Goal: Transaction & Acquisition: Subscribe to service/newsletter

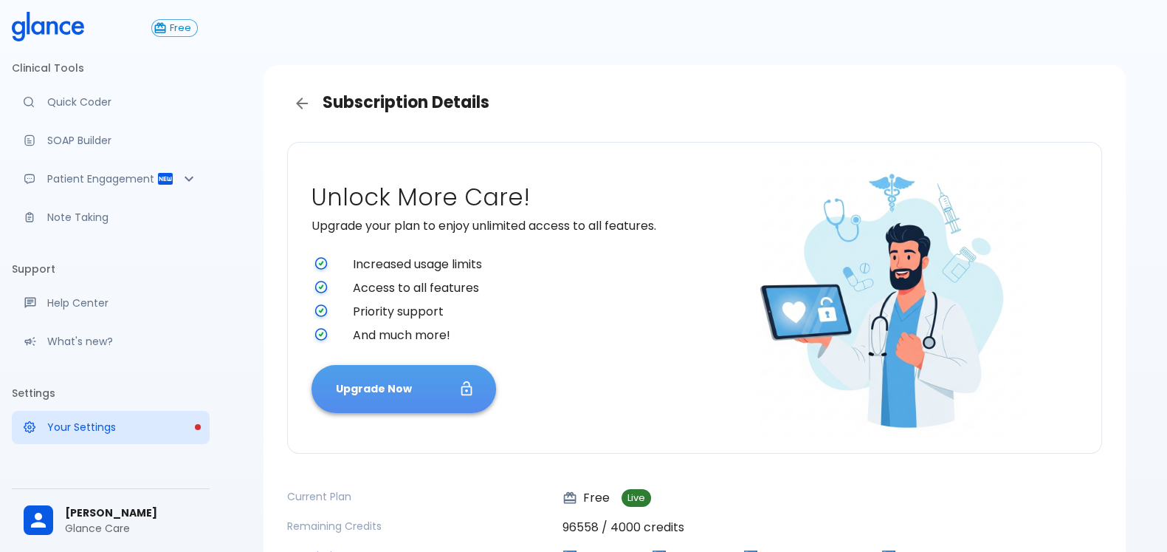
click at [384, 397] on button "Upgrade Now" at bounding box center [404, 389] width 185 height 48
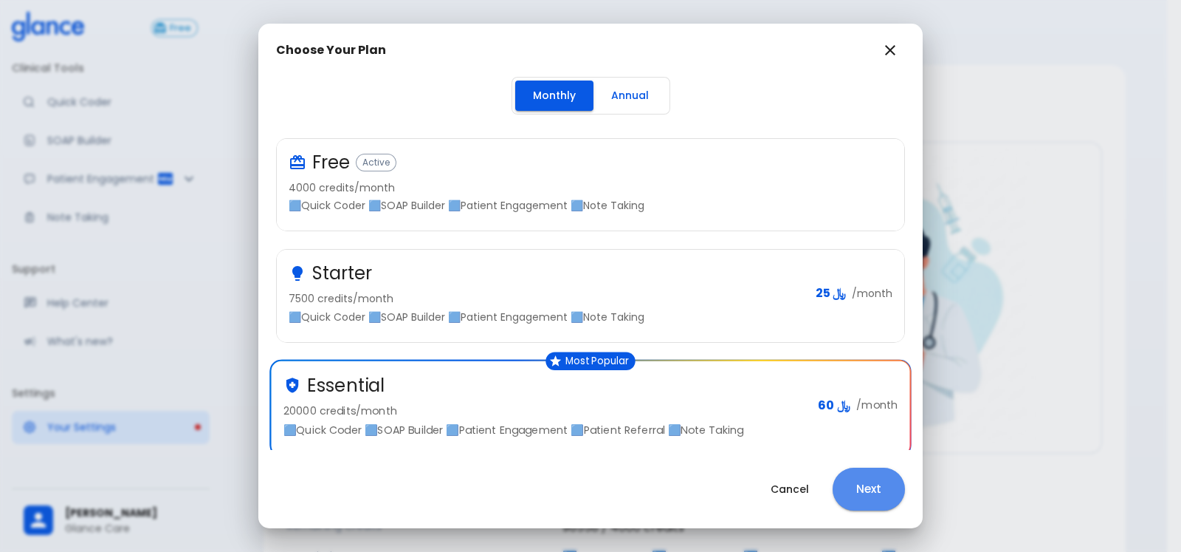
click at [862, 490] on button "Next" at bounding box center [869, 488] width 72 height 43
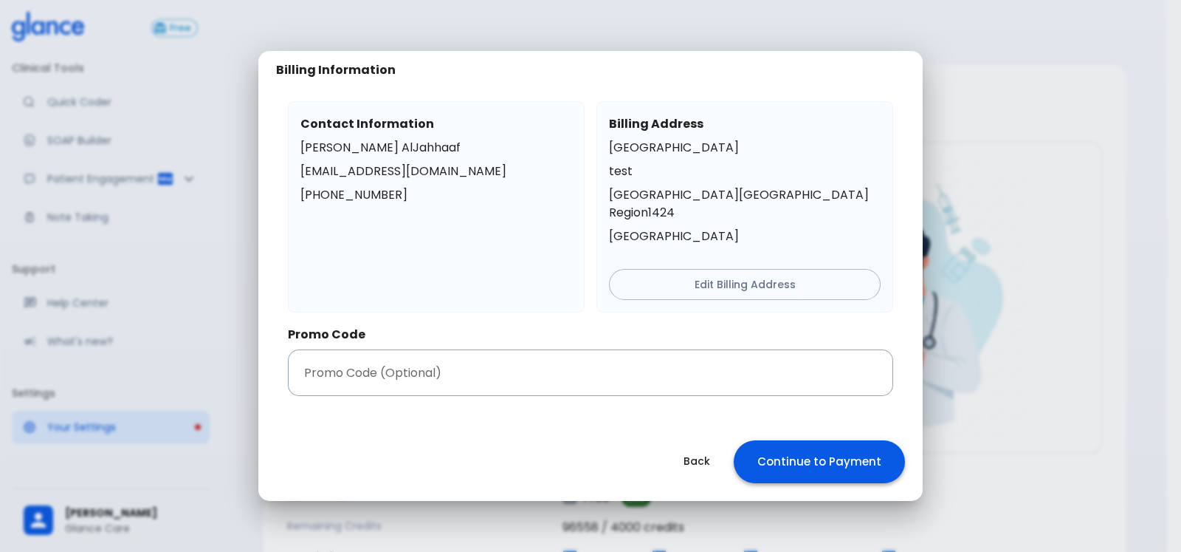
click at [814, 470] on button "Continue to Payment" at bounding box center [819, 461] width 171 height 43
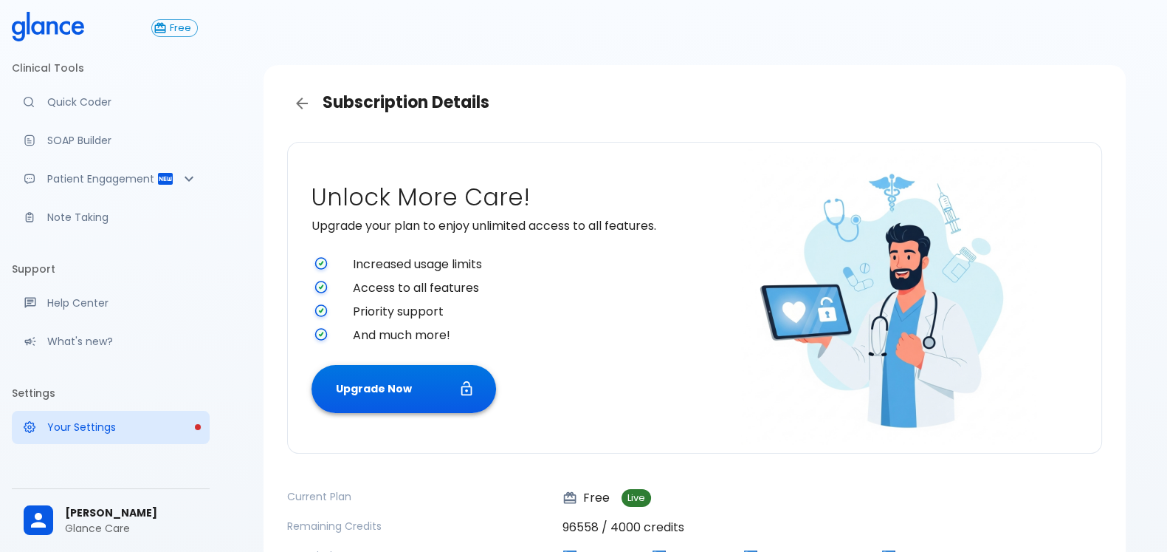
click at [455, 385] on button "Upgrade Now" at bounding box center [404, 389] width 185 height 48
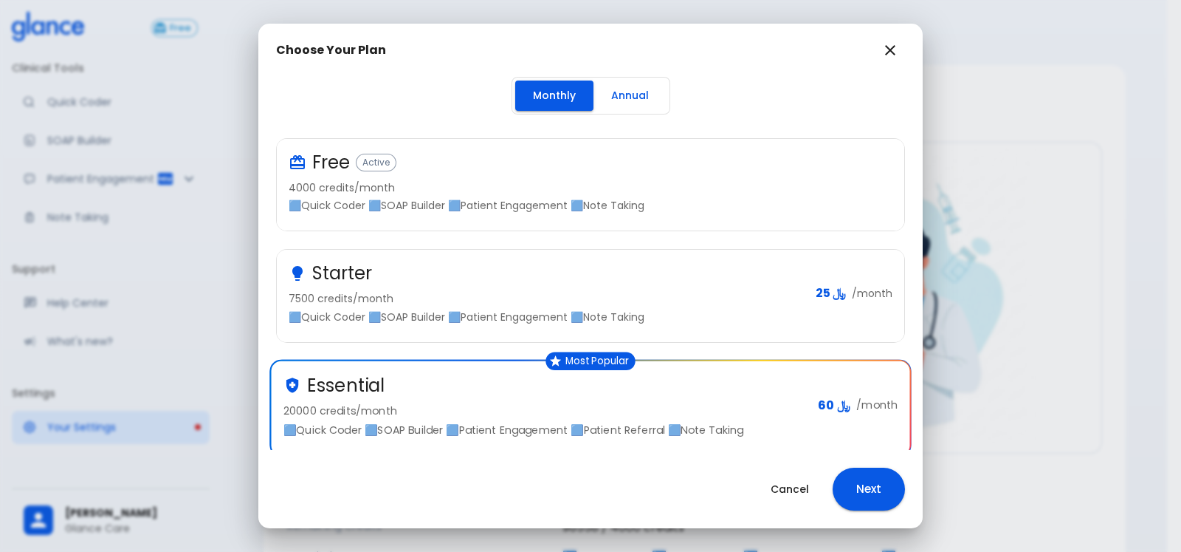
click at [584, 208] on p "🟦Quick Coder 🟦SOAP Builder 🟦Patient Engagement 🟦Note Taking" at bounding box center [585, 205] width 592 height 15
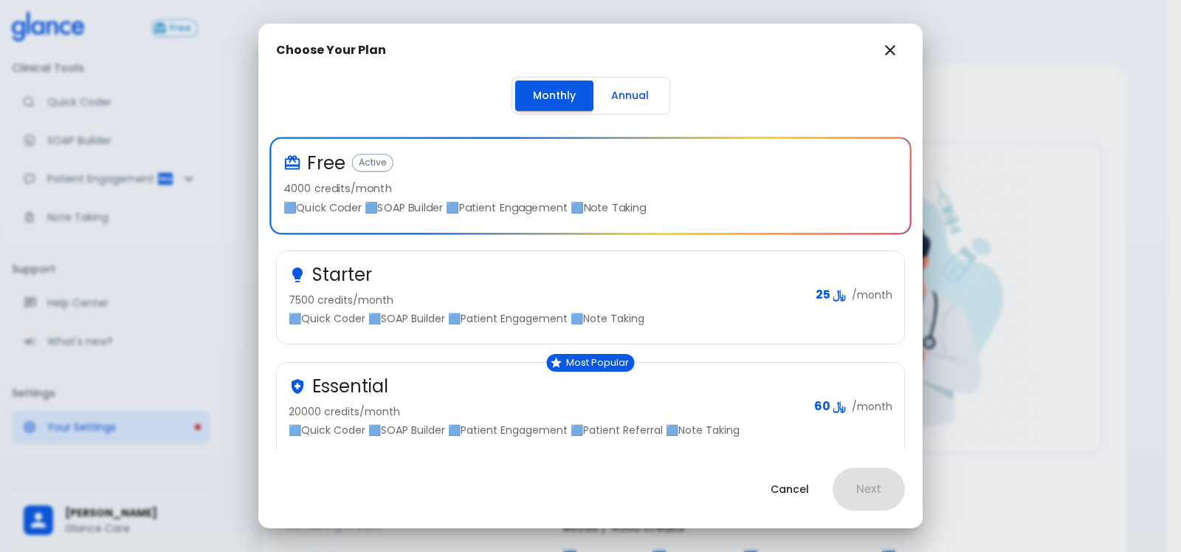
click at [612, 297] on p "7500 credits/month" at bounding box center [546, 299] width 515 height 15
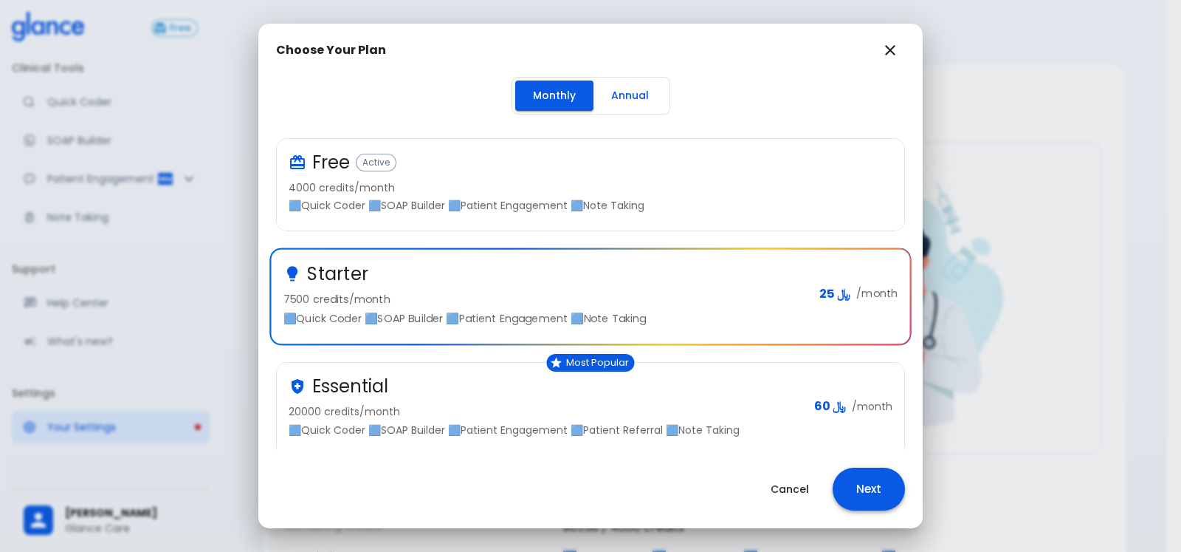
click at [876, 481] on button "Next" at bounding box center [869, 488] width 72 height 43
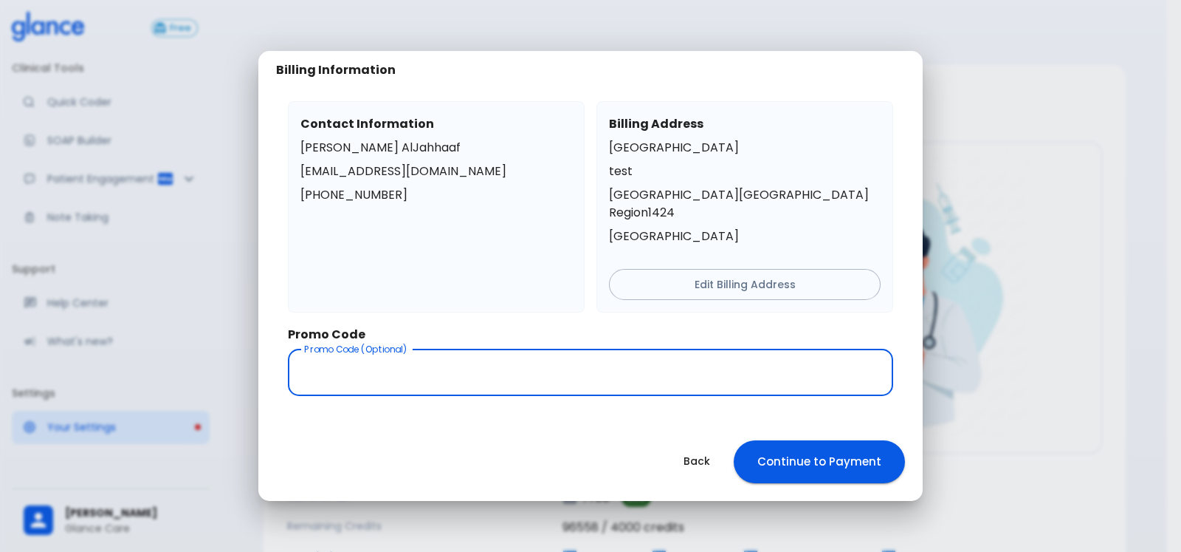
click at [584, 374] on input "text" at bounding box center [590, 372] width 605 height 47
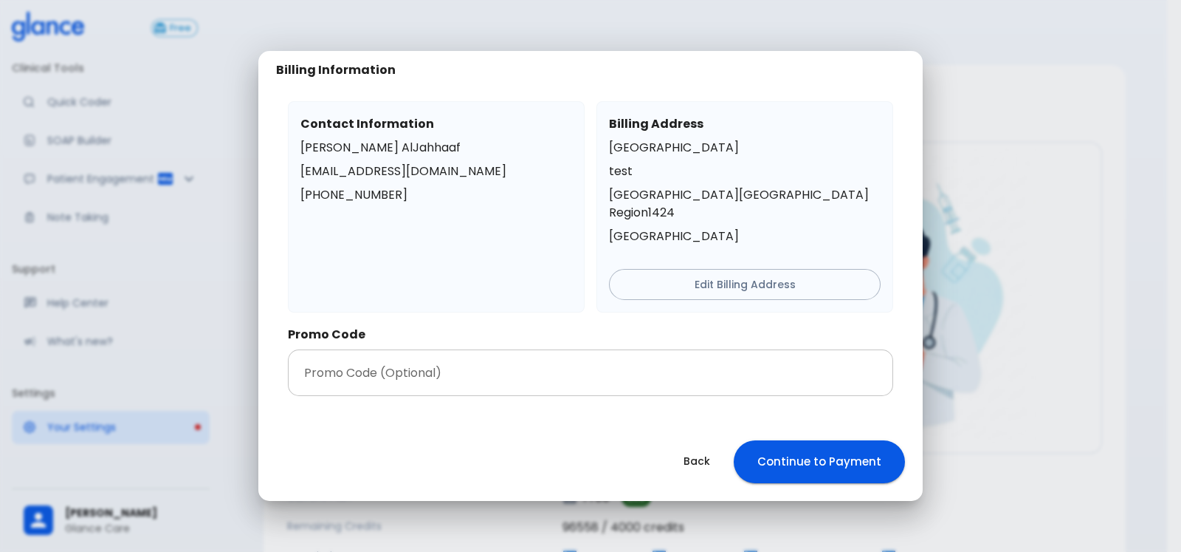
click at [459, 349] on input "text" at bounding box center [590, 372] width 605 height 47
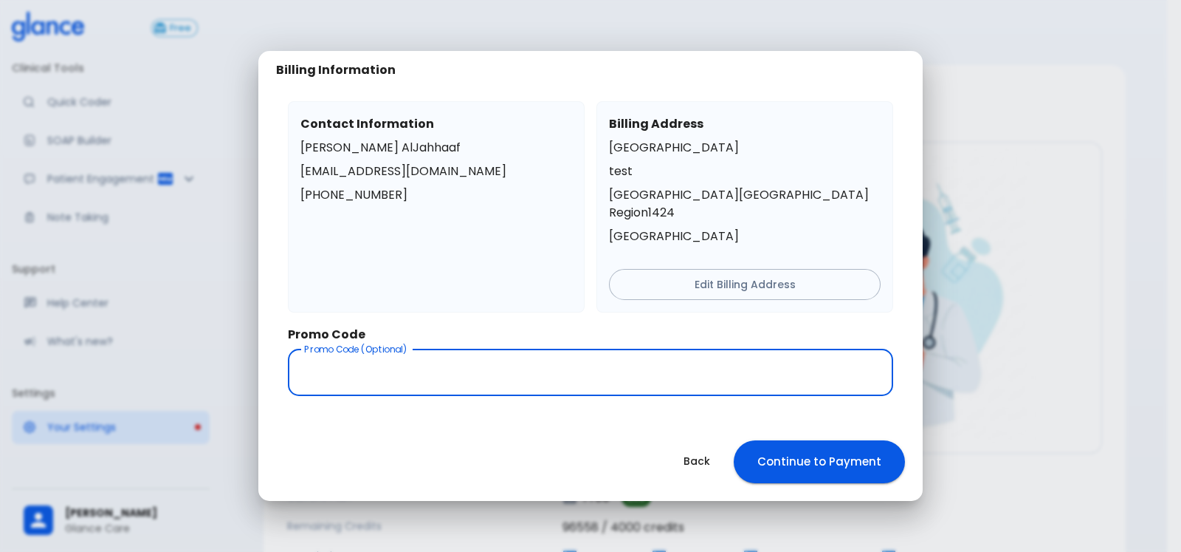
paste input "Qatif-GS95"
type input "Qatif-GS95"
click at [829, 445] on button "Continue to Payment" at bounding box center [819, 461] width 171 height 43
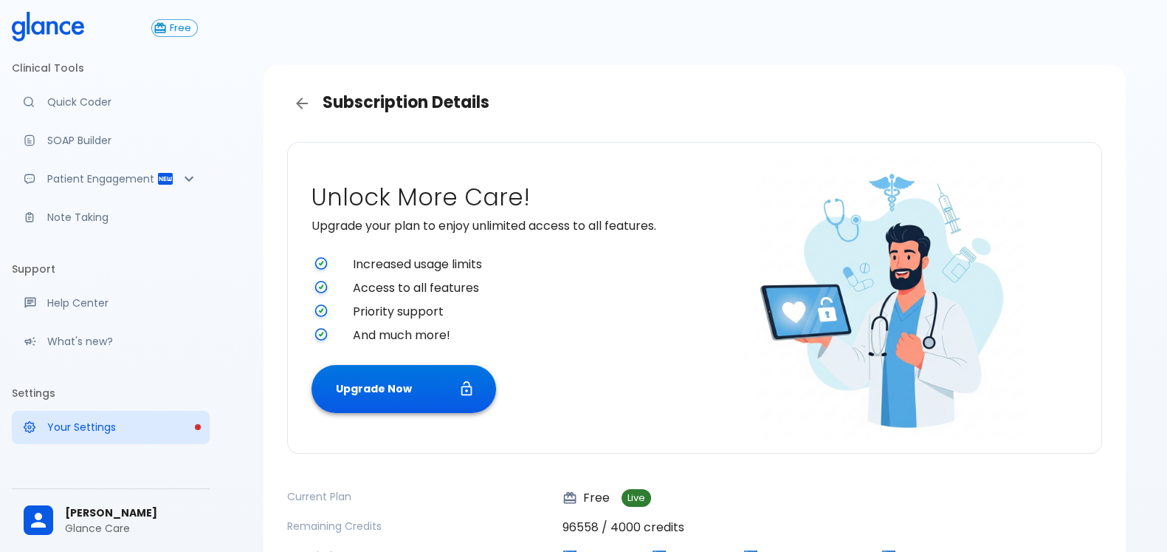
click at [430, 394] on button "Upgrade Now" at bounding box center [404, 389] width 185 height 48
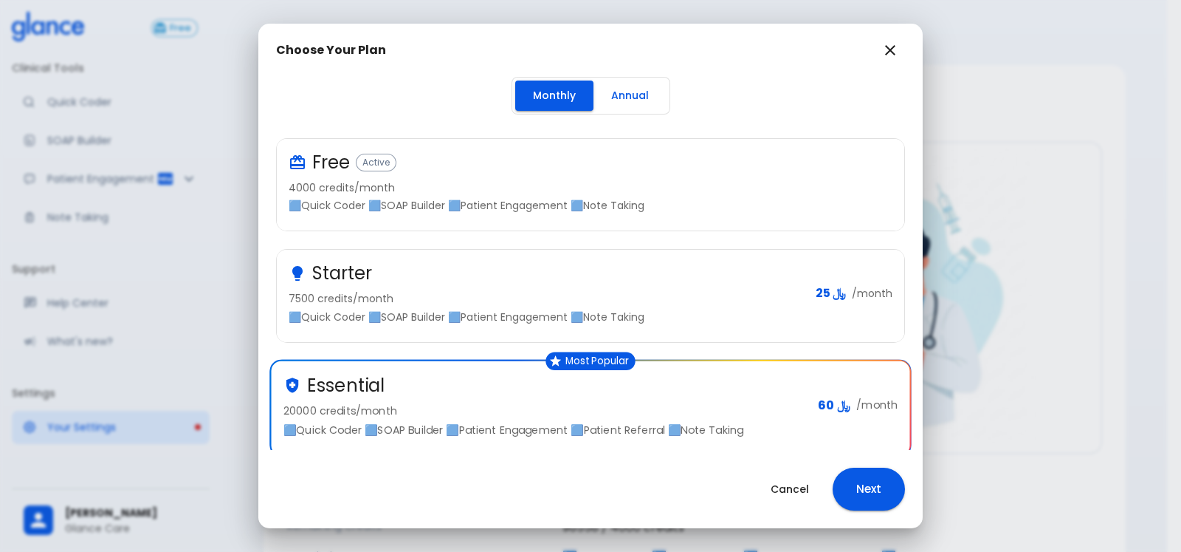
click at [523, 269] on div "Starter" at bounding box center [546, 273] width 515 height 24
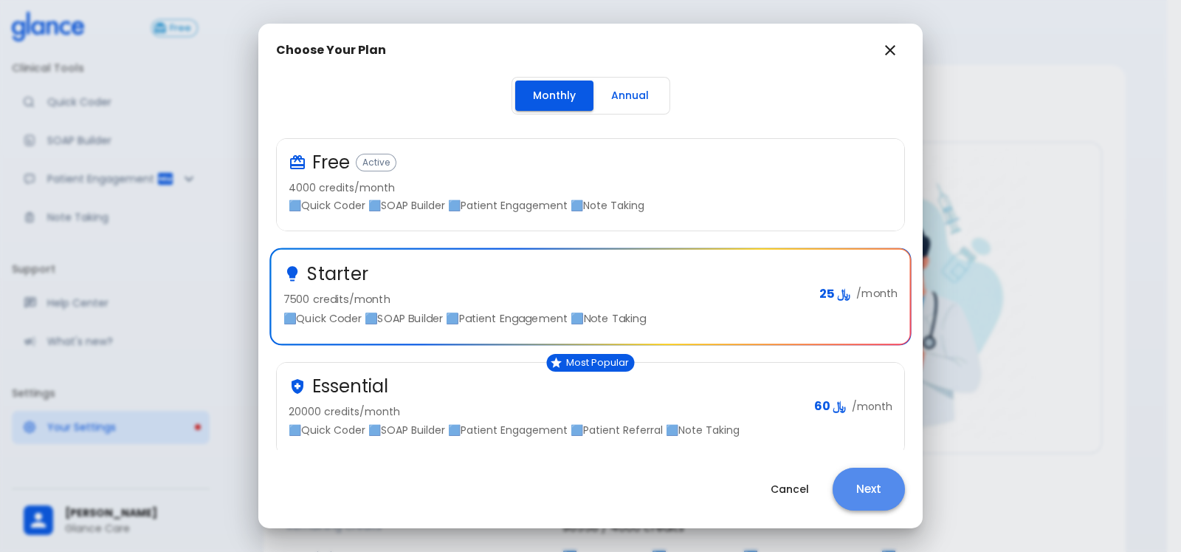
click at [864, 485] on button "Next" at bounding box center [869, 488] width 72 height 43
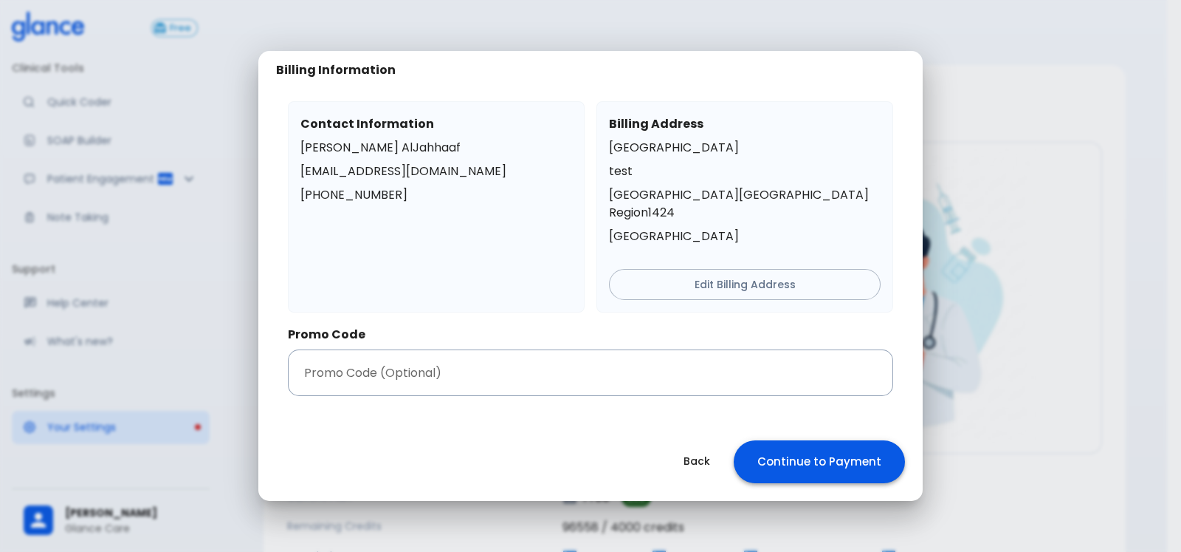
click at [821, 454] on button "Continue to Payment" at bounding box center [819, 461] width 171 height 43
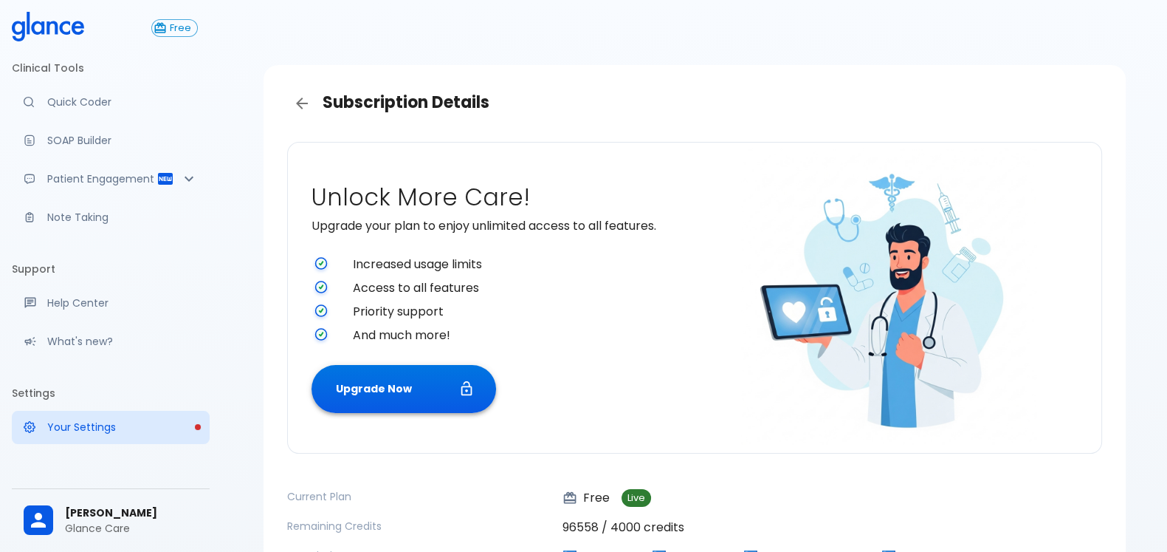
click at [436, 393] on button "Upgrade Now" at bounding box center [404, 389] width 185 height 48
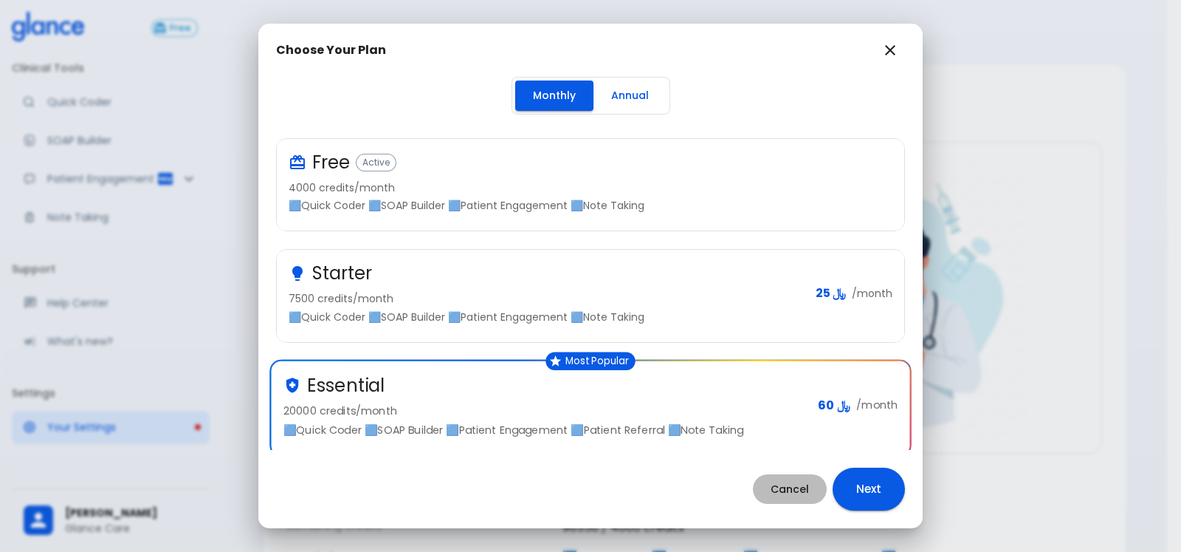
drag, startPoint x: 768, startPoint y: 485, endPoint x: 606, endPoint y: 476, distance: 162.0
click at [766, 486] on button "Cancel" at bounding box center [790, 489] width 74 height 30
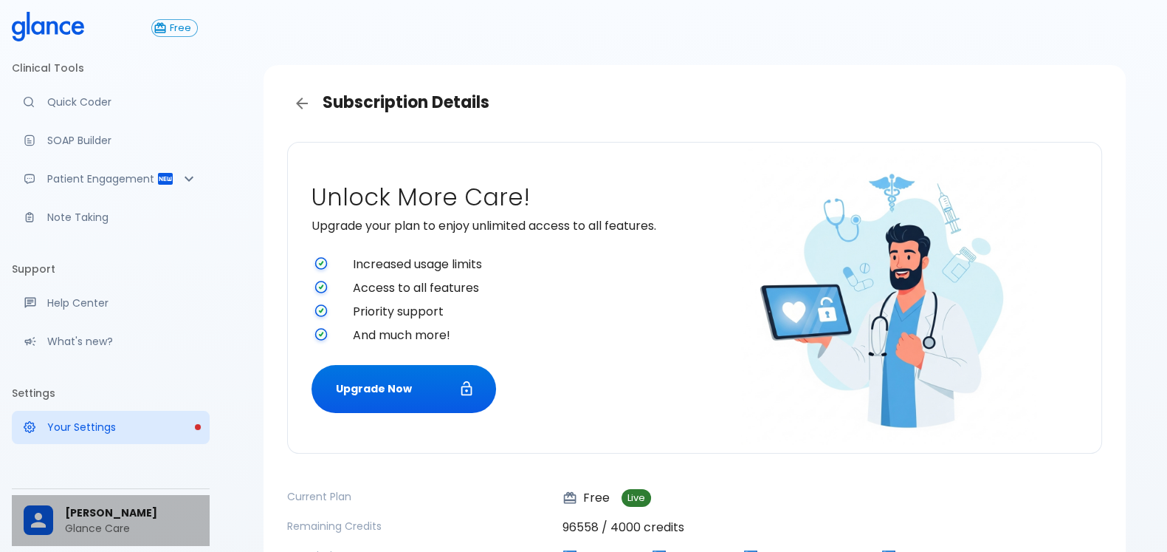
click at [142, 505] on span "[PERSON_NAME]" at bounding box center [131, 513] width 133 height 16
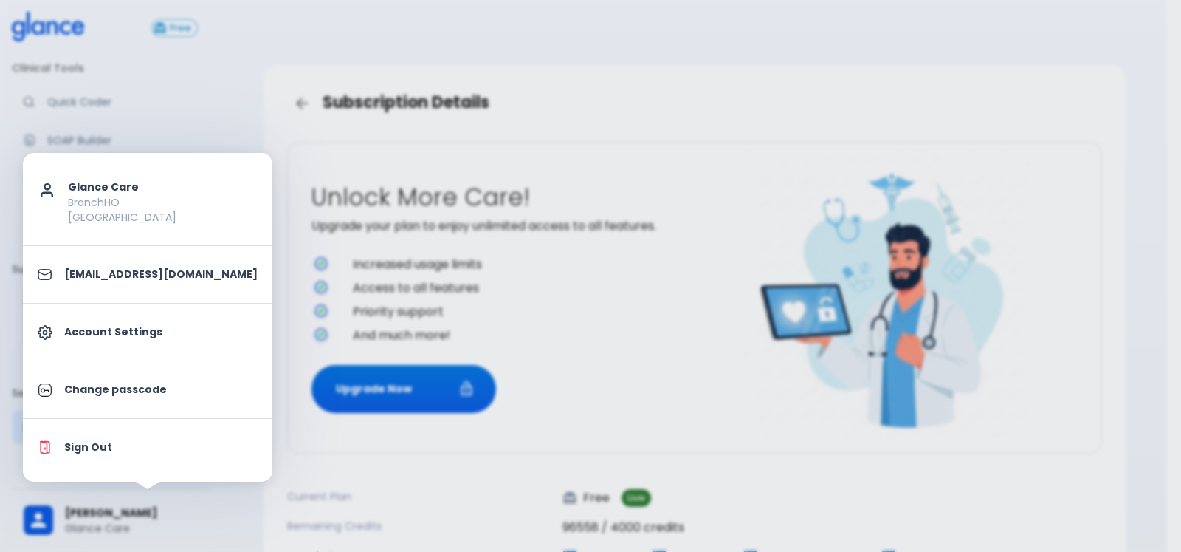
click at [122, 461] on li "Sign Out" at bounding box center [148, 447] width 250 height 45
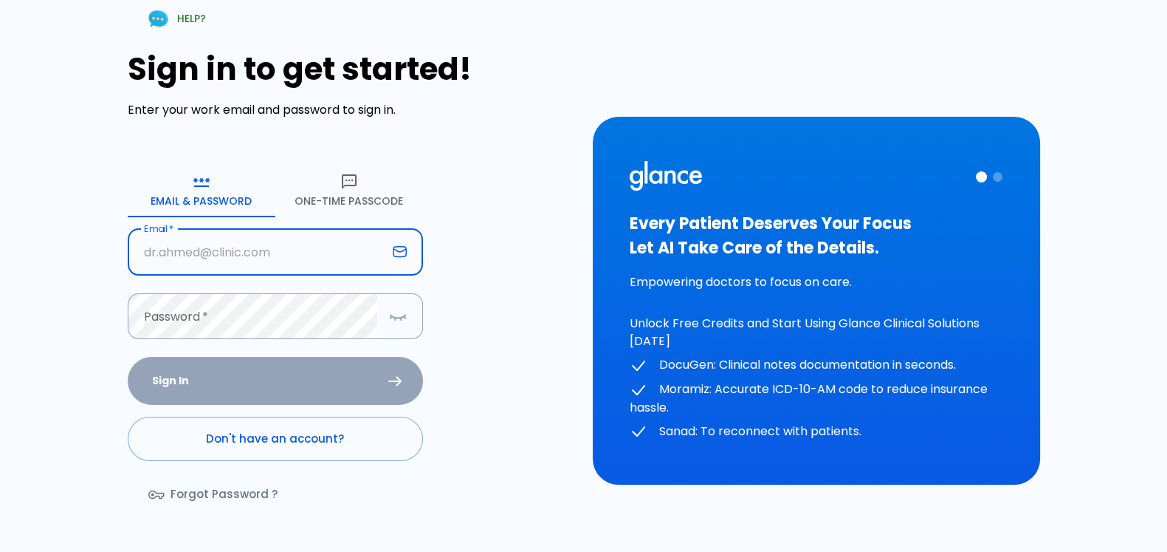
click at [262, 248] on input "text" at bounding box center [257, 252] width 259 height 47
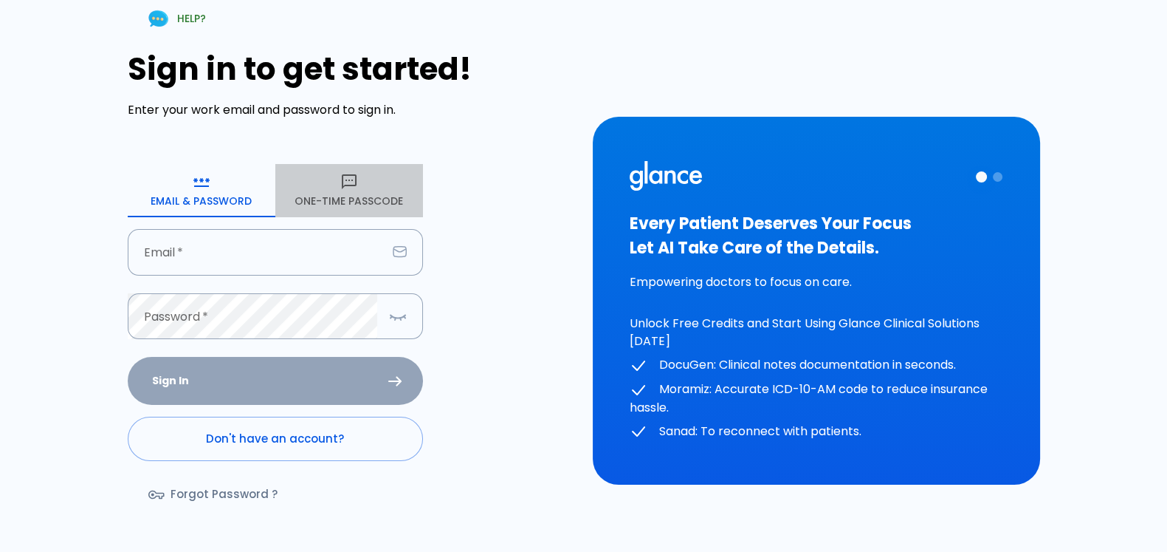
click at [343, 202] on button "One-Time Passcode" at bounding box center [349, 190] width 148 height 53
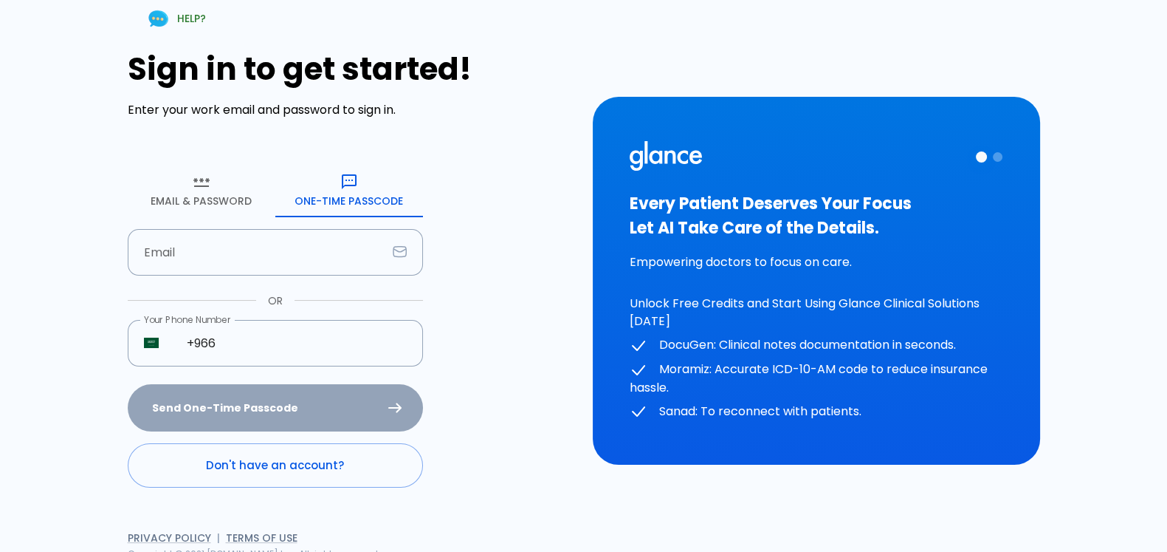
click at [171, 202] on button "Email & Password" at bounding box center [202, 190] width 148 height 53
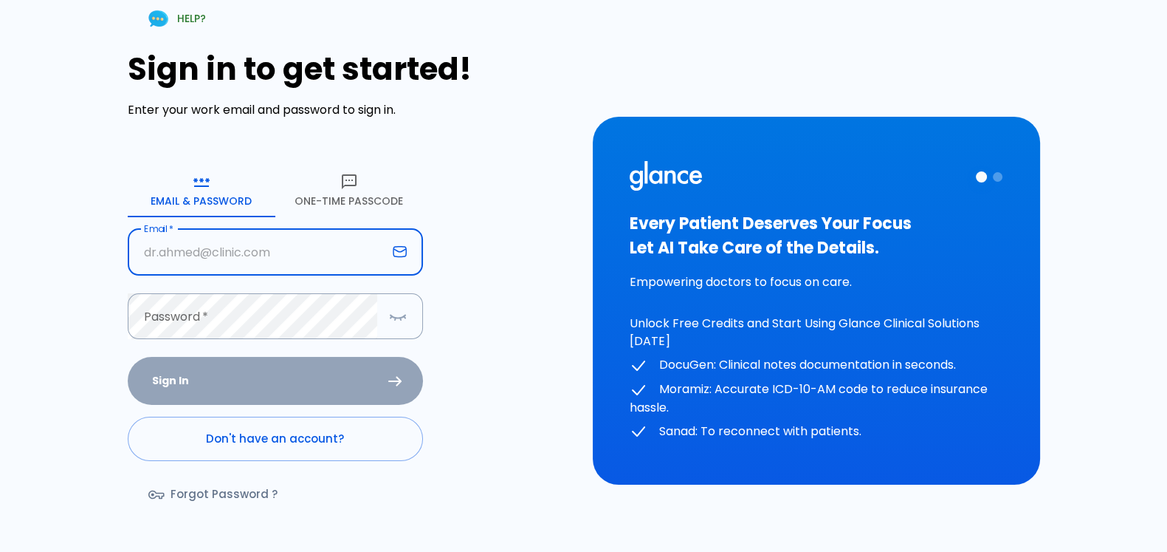
click at [272, 251] on input "text" at bounding box center [257, 252] width 259 height 47
click at [316, 200] on button "One-Time Passcode" at bounding box center [349, 190] width 148 height 53
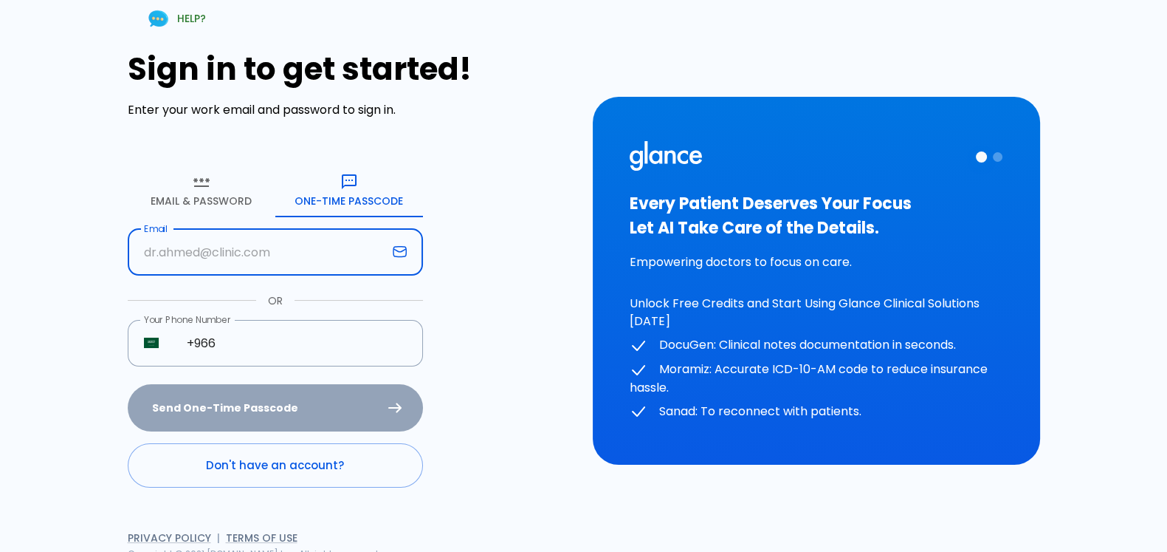
click at [315, 259] on input "text" at bounding box center [257, 252] width 259 height 47
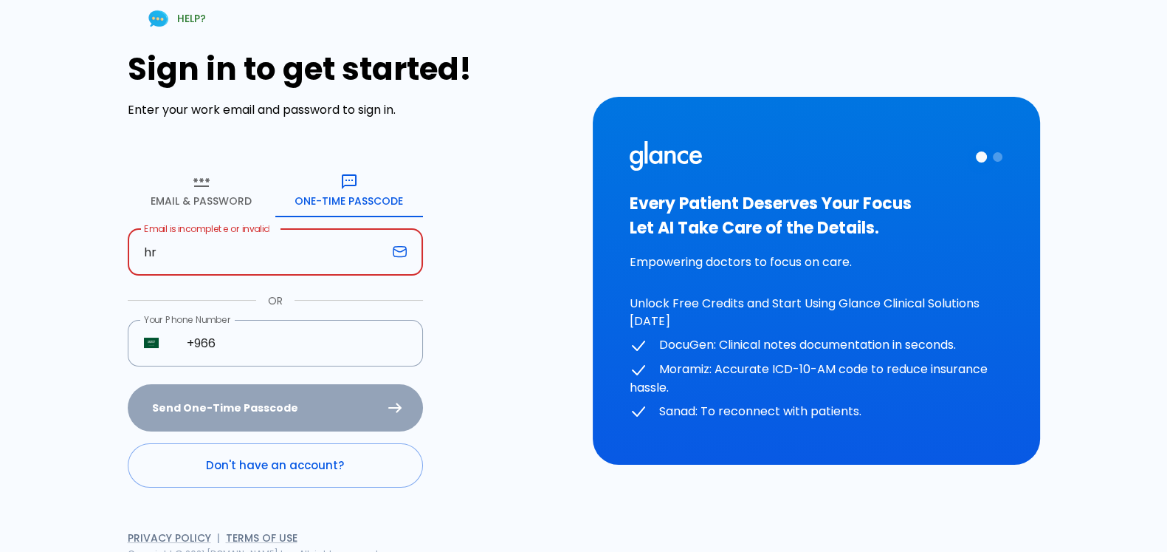
click at [315, 259] on input "hr" at bounding box center [257, 252] width 259 height 47
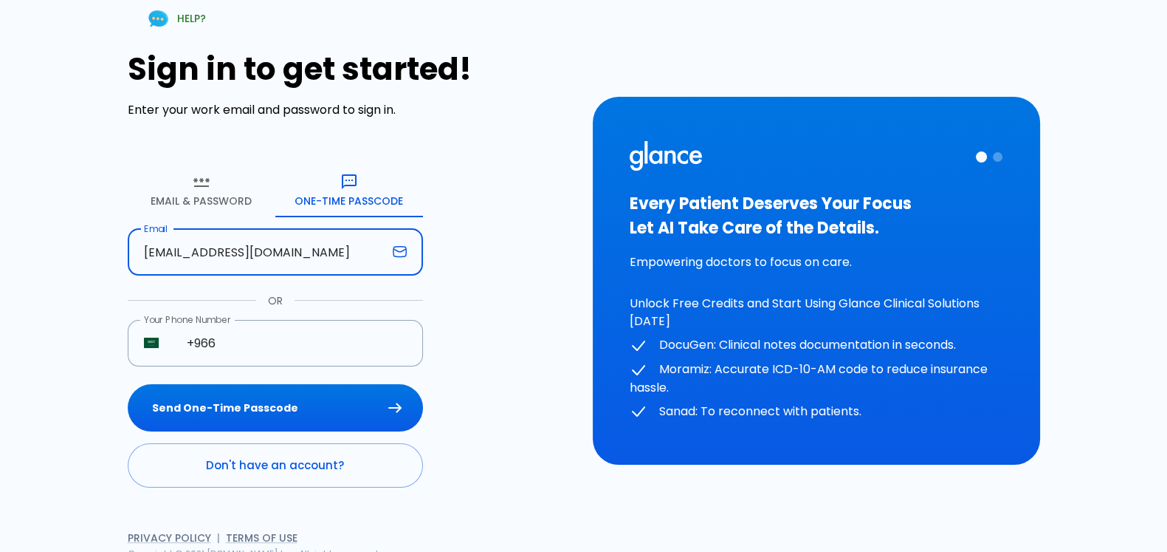
type input "hr@glance.care"
click at [128, 384] on button "Send One-Time Passcode" at bounding box center [275, 408] width 295 height 48
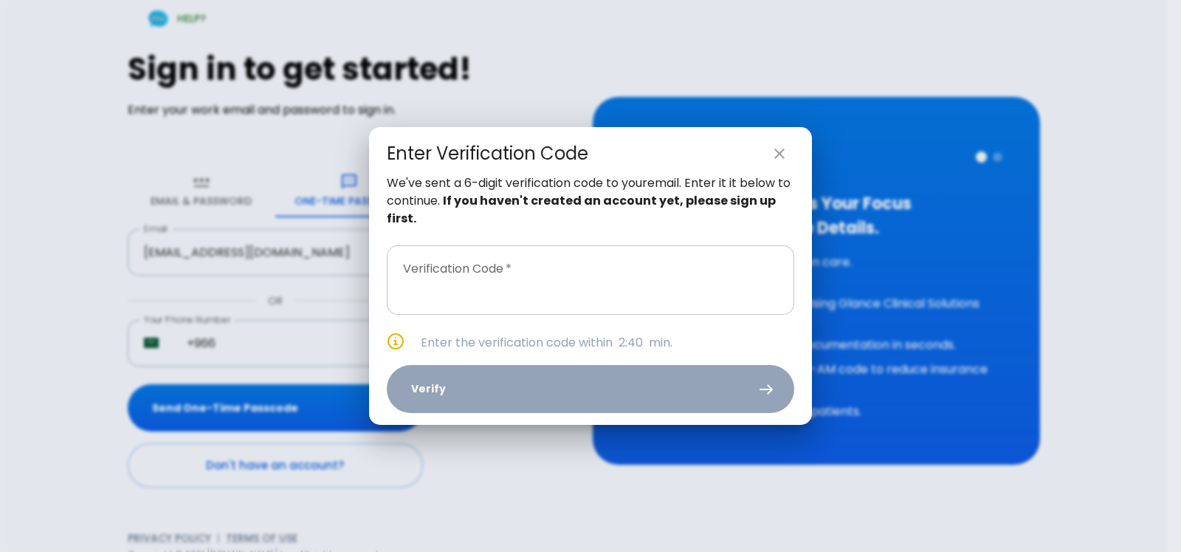
drag, startPoint x: 615, startPoint y: 264, endPoint x: 590, endPoint y: 279, distance: 29.5
click at [614, 264] on input "text" at bounding box center [591, 279] width 408 height 69
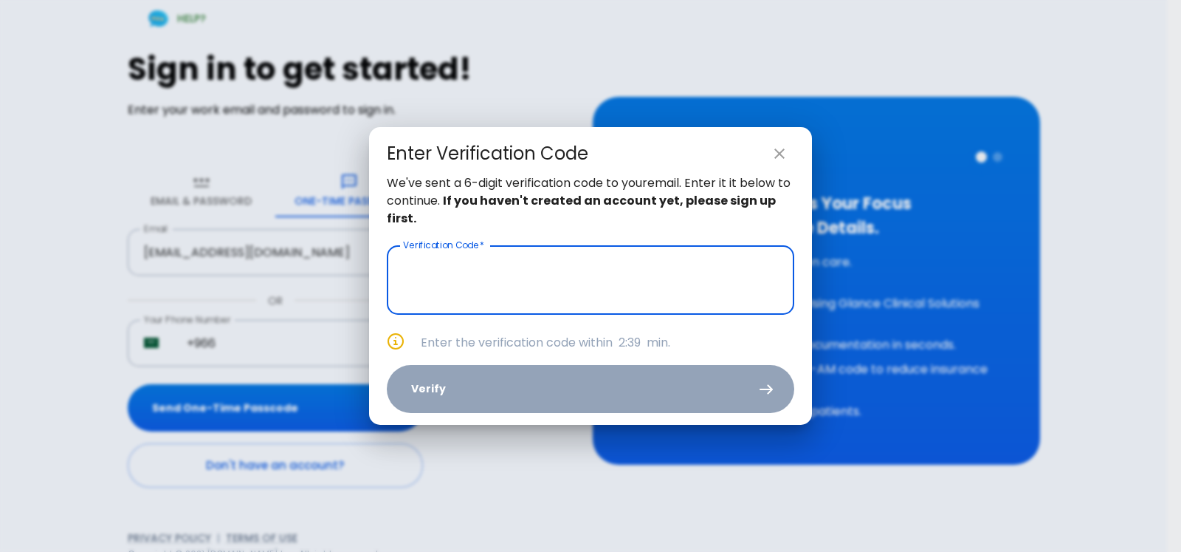
paste input "text"
paste input "5 5 5 3 6 0"
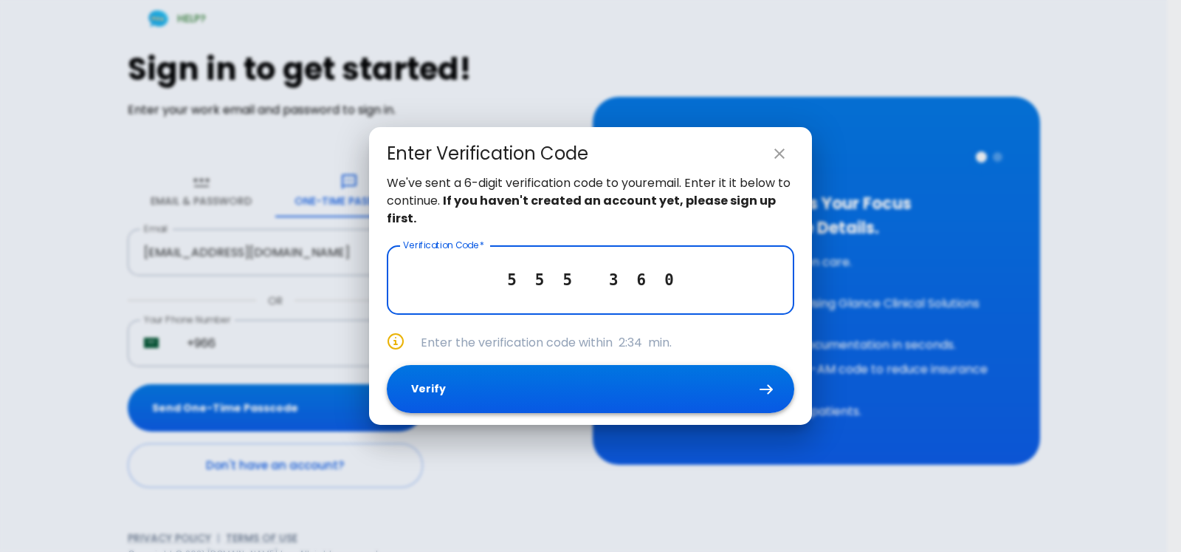
type input "5 5 5 3 6 0"
click at [538, 391] on button "Verify" at bounding box center [591, 389] width 408 height 48
